Goal: Obtain resource: Obtain resource

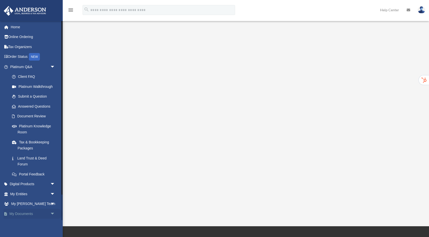
click at [25, 215] on link "My Documents arrow_drop_down" at bounding box center [33, 214] width 59 height 10
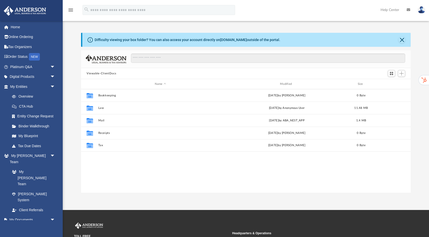
scroll to position [114, 329]
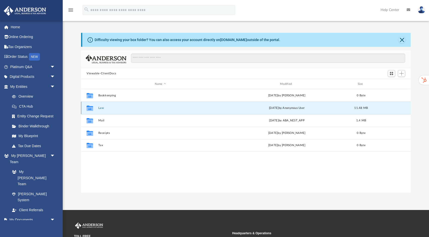
click at [100, 109] on button "Law" at bounding box center [160, 108] width 124 height 3
click at [114, 108] on button "3432 Napa HoldCo, LLC" at bounding box center [160, 108] width 124 height 3
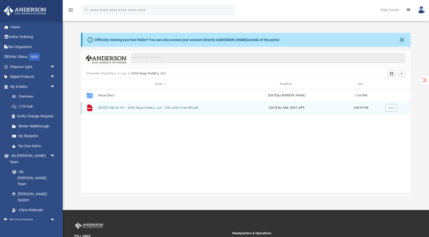
click at [112, 111] on div "File 2025.07.22 (08:32:47) - 3432 Napa HoldCo, LLC - EIN Letter from IRS.pdf Tu…" at bounding box center [245, 108] width 329 height 13
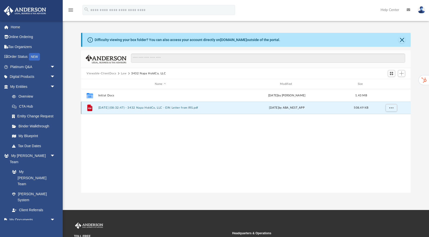
click at [114, 107] on button "2025.07.22 (08:32:47) - 3432 Napa HoldCo, LLC - EIN Letter from IRS.pdf" at bounding box center [160, 107] width 124 height 3
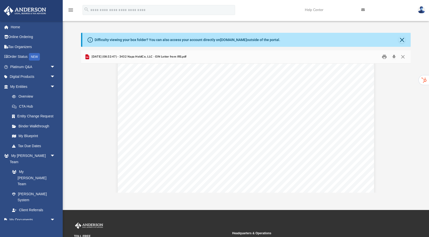
scroll to position [90, 0]
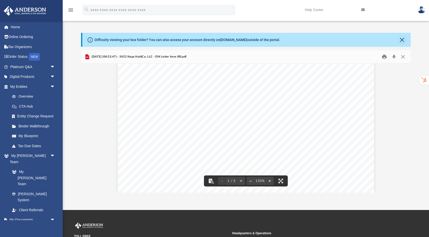
click at [384, 58] on button "Print" at bounding box center [384, 57] width 10 height 8
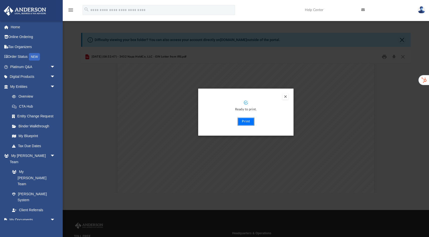
click at [251, 123] on button "Print" at bounding box center [245, 122] width 17 height 8
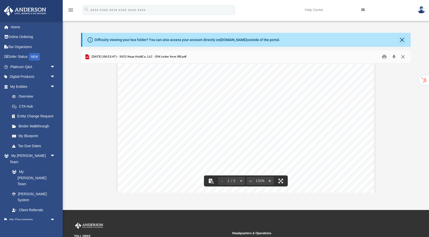
click at [403, 57] on button "Close" at bounding box center [402, 57] width 9 height 8
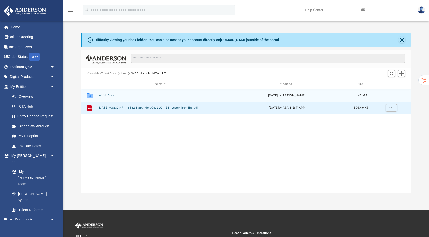
click at [108, 95] on button "Initial Docs" at bounding box center [160, 95] width 124 height 3
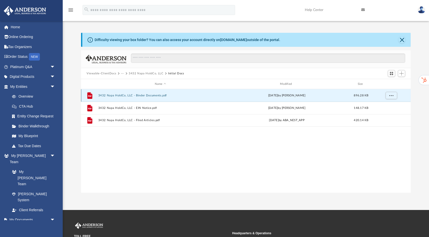
click at [113, 97] on button "3432 Napa HoldCo, LLC - Binder Documents.pdf" at bounding box center [160, 95] width 124 height 3
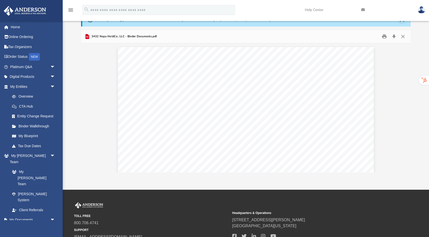
scroll to position [30, 0]
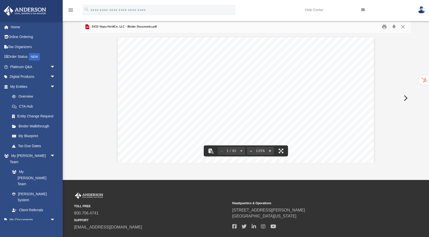
click at [262, 120] on div "Edgardo Amurao Montoya 815 Laguna Honda Blvd San Francisco , California 94127 R…" at bounding box center [246, 202] width 256 height 331
click at [341, 127] on div "Edgardo Amurao Montoya 815 Laguna Honda Blvd San Francisco , California 94127 R…" at bounding box center [246, 202] width 256 height 331
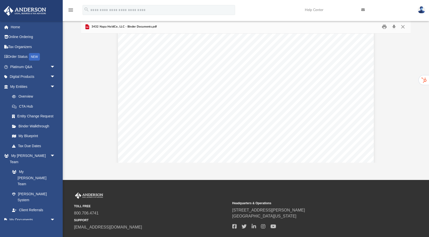
scroll to position [3248, 0]
click at [32, 69] on link "Platinum Q&A arrow_drop_down" at bounding box center [33, 67] width 59 height 10
click at [28, 66] on link "Platinum Q&A arrow_drop_down" at bounding box center [33, 67] width 59 height 10
click at [55, 67] on span "arrow_drop_down" at bounding box center [55, 67] width 10 height 10
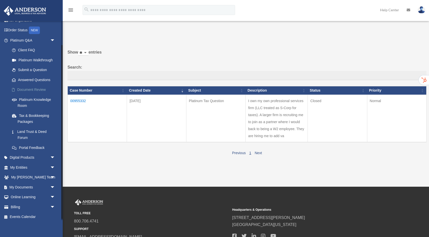
scroll to position [28, 0]
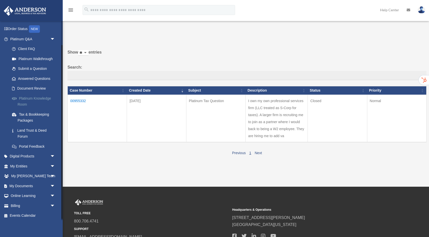
click at [32, 99] on link "Platinum Knowledge Room" at bounding box center [35, 101] width 56 height 16
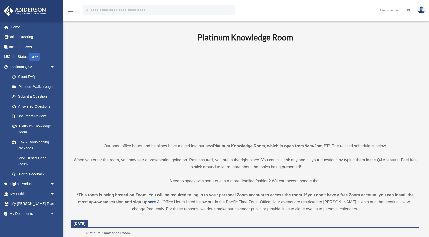
click at [32, 99] on link "Submit a Question" at bounding box center [35, 97] width 56 height 10
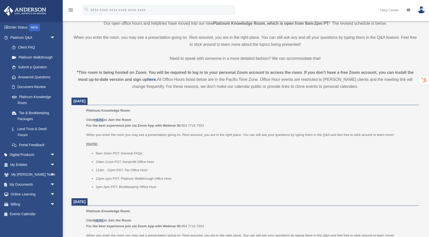
scroll to position [130, 0]
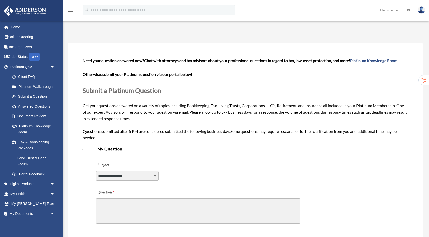
click at [215, 175] on div "**********" at bounding box center [245, 172] width 300 height 27
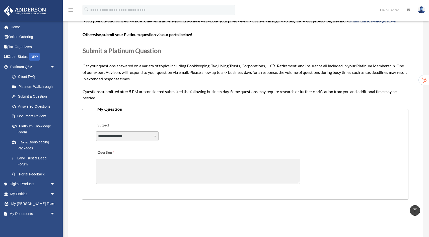
scroll to position [30, 0]
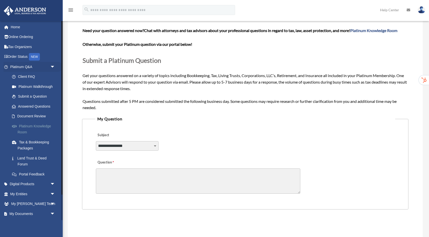
click at [39, 126] on link "Platinum Knowledge Room" at bounding box center [35, 129] width 56 height 16
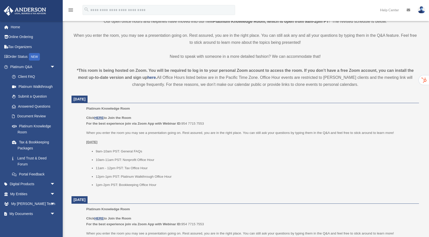
scroll to position [130, 0]
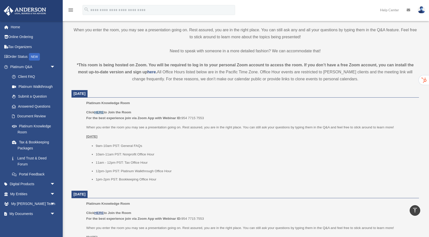
click at [100, 113] on u "HERE" at bounding box center [98, 113] width 9 height 4
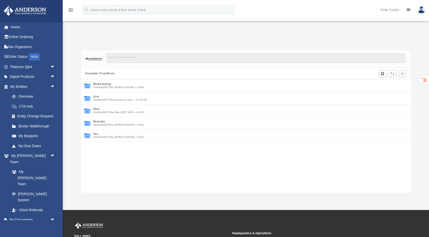
scroll to position [0, 0]
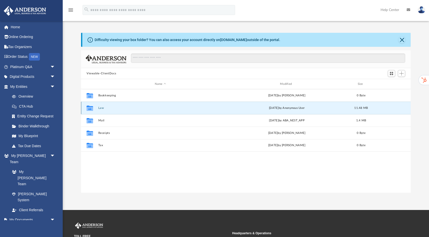
click at [102, 108] on button "Law" at bounding box center [160, 108] width 124 height 3
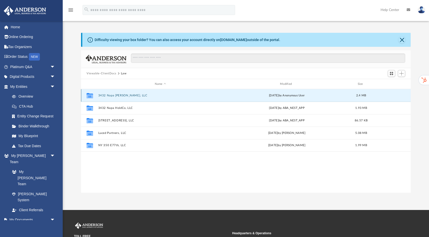
click at [112, 95] on button "3432 Napa [PERSON_NAME], LLC" at bounding box center [160, 95] width 124 height 3
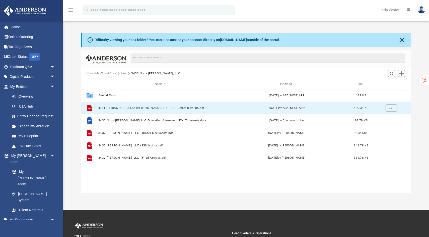
click at [130, 107] on button "[DATE] (10:37:50) - 3432 [PERSON_NAME], LLC - EIN Letter from IRS.pdf" at bounding box center [160, 108] width 124 height 3
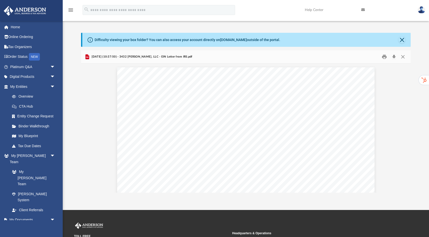
scroll to position [337, 0]
click at [210, 129] on div "Page 2" at bounding box center [246, 232] width 258 height 330
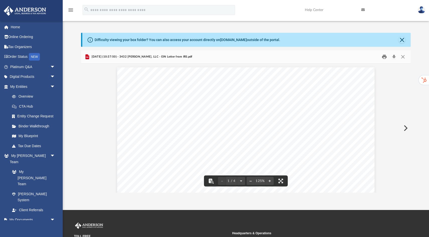
click at [385, 58] on button "Print" at bounding box center [384, 57] width 10 height 8
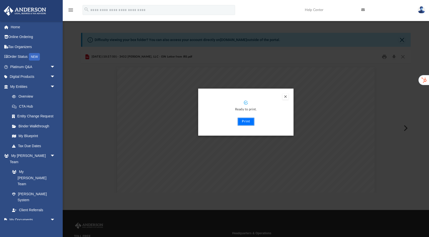
click at [244, 123] on button "Print" at bounding box center [245, 122] width 17 height 8
